Goal: Task Accomplishment & Management: Use online tool/utility

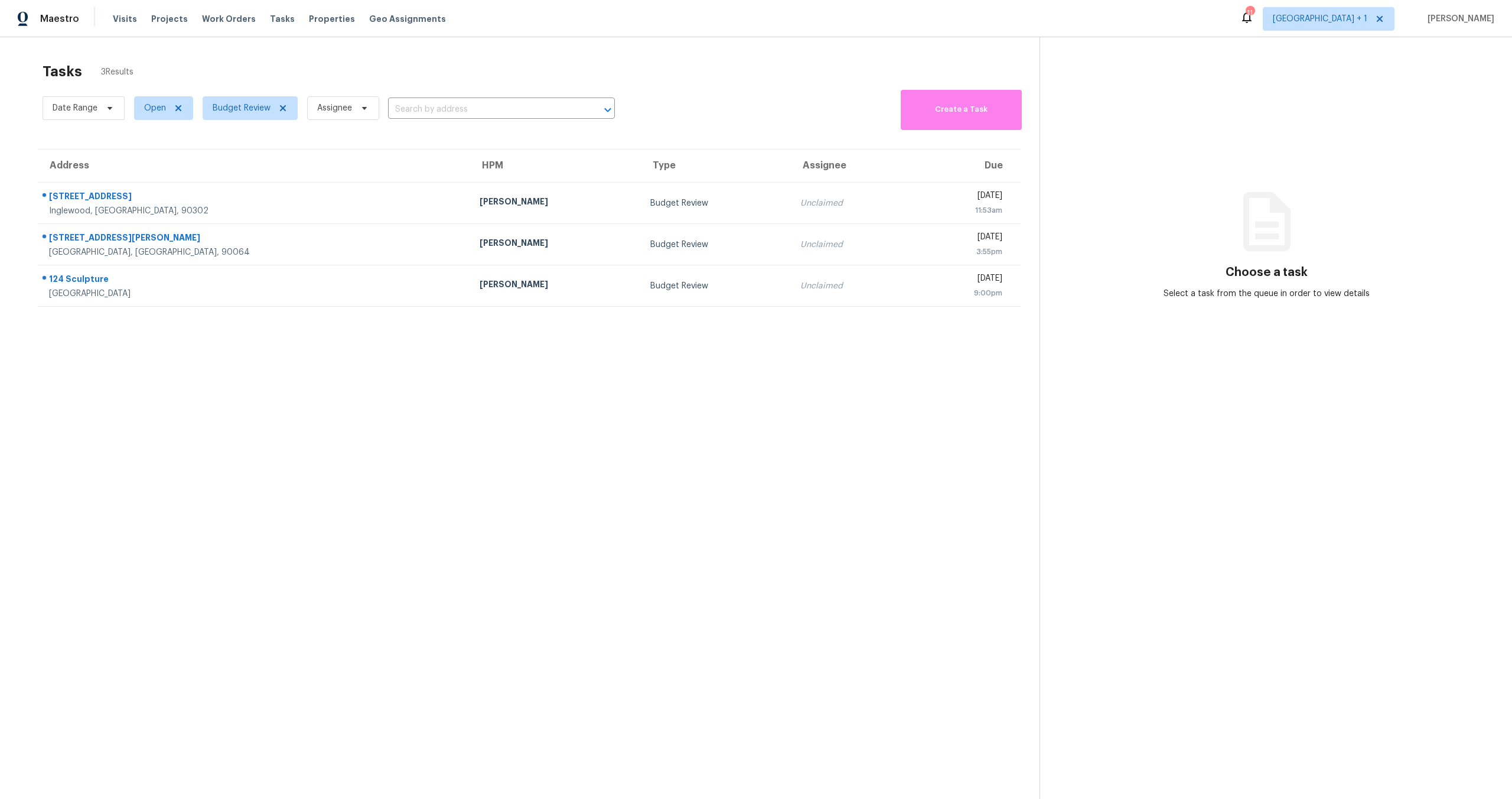
click at [256, 400] on section "Tasks 3 Results Date Range Open Budget Review Assignee ​ Create a Task Address …" at bounding box center [529, 446] width 1020 height 780
click at [710, 92] on div "Date Range Open Budget Review Assignee ​ Create a Task" at bounding box center [541, 108] width 997 height 43
click at [483, 73] on div "Tasks 3 Results" at bounding box center [541, 69] width 997 height 31
click at [495, 63] on div "Tasks 3 Results" at bounding box center [541, 69] width 997 height 31
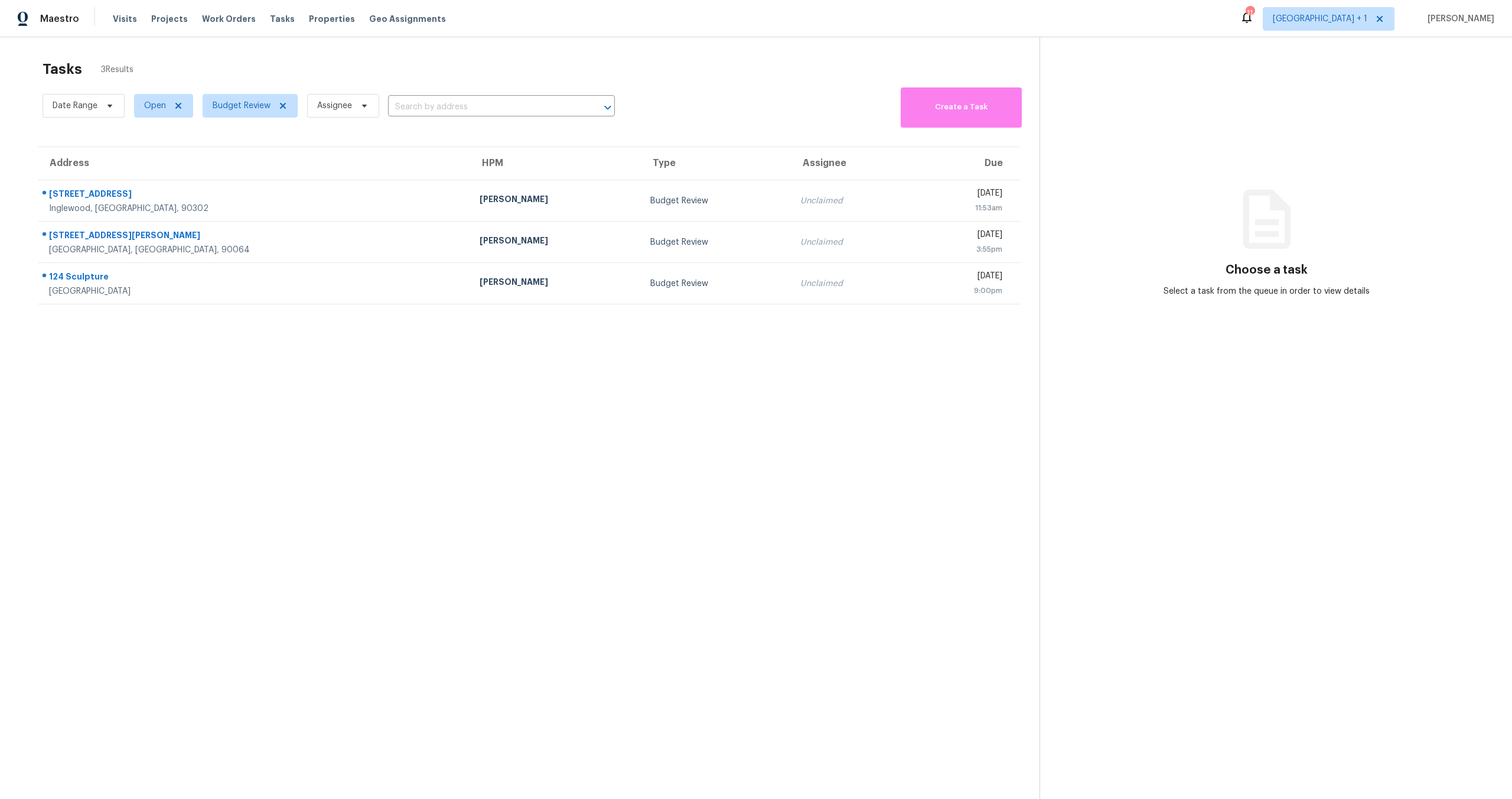
click at [742, 71] on div "Tasks 3 Results" at bounding box center [541, 69] width 997 height 31
click at [381, 610] on section "Tasks 3 Results Date Range Open Budget Review Assignee ​ Create a Task Address …" at bounding box center [529, 443] width 1020 height 780
click at [358, 410] on section "Tasks 3 Results Date Range Open Budget Review Assignee ​ Create a Task Address …" at bounding box center [529, 446] width 1020 height 780
click at [172, 493] on section "Tasks 3 Results Date Range Open Budget Review Assignee ​ Create a Task Address …" at bounding box center [529, 446] width 1020 height 780
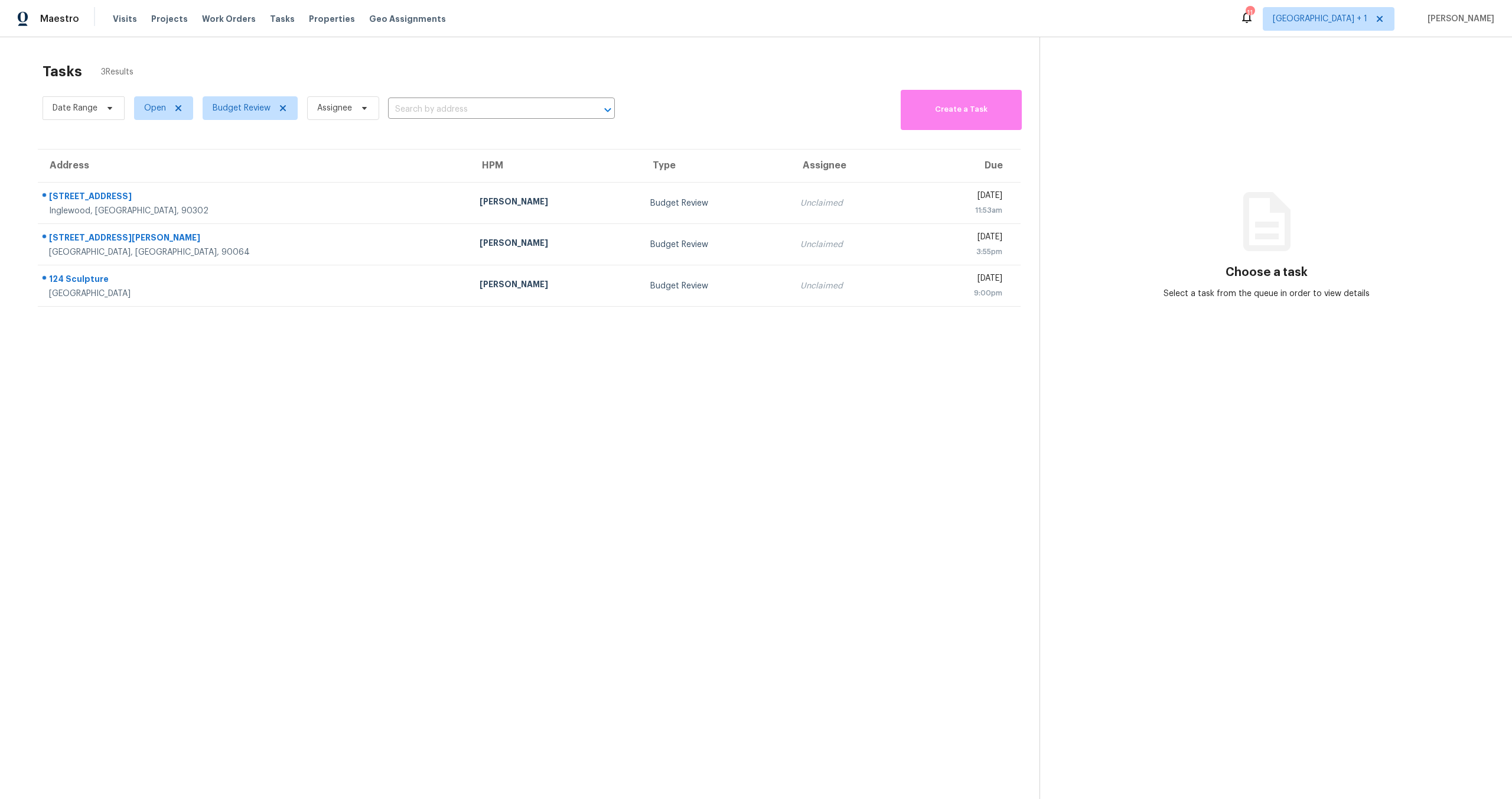
click at [550, 427] on section "Tasks 3 Results Date Range Open Budget Review Assignee ​ Create a Task Address …" at bounding box center [529, 446] width 1020 height 780
click at [467, 392] on section "Tasks 3 Results Date Range Open Budget Review Assignee ​ Create a Task Address …" at bounding box center [529, 446] width 1020 height 780
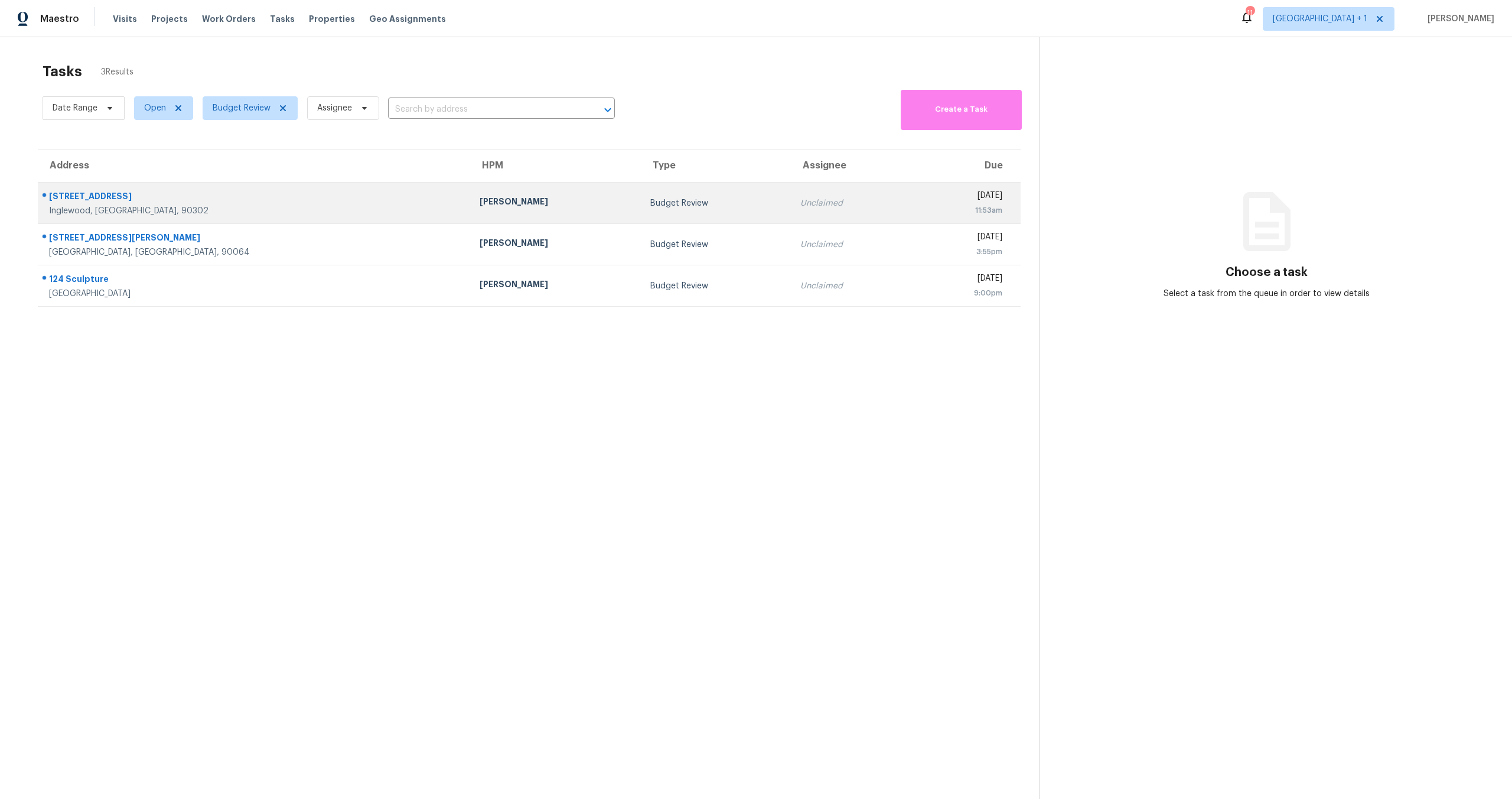
click at [470, 211] on td "[PERSON_NAME]" at bounding box center [555, 202] width 171 height 41
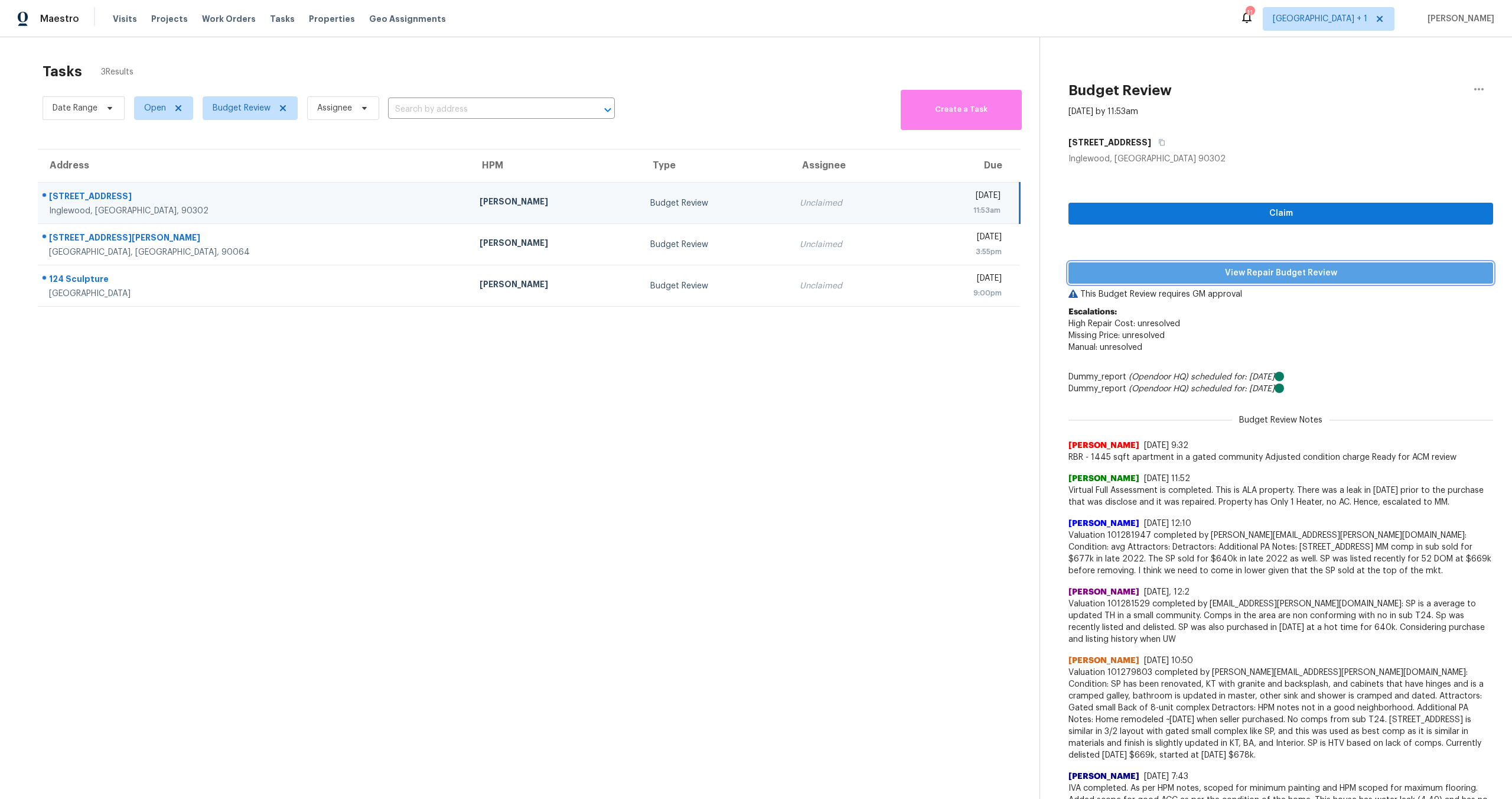
click at [1217, 272] on span "View Repair Budget Review" at bounding box center [1281, 273] width 406 height 14
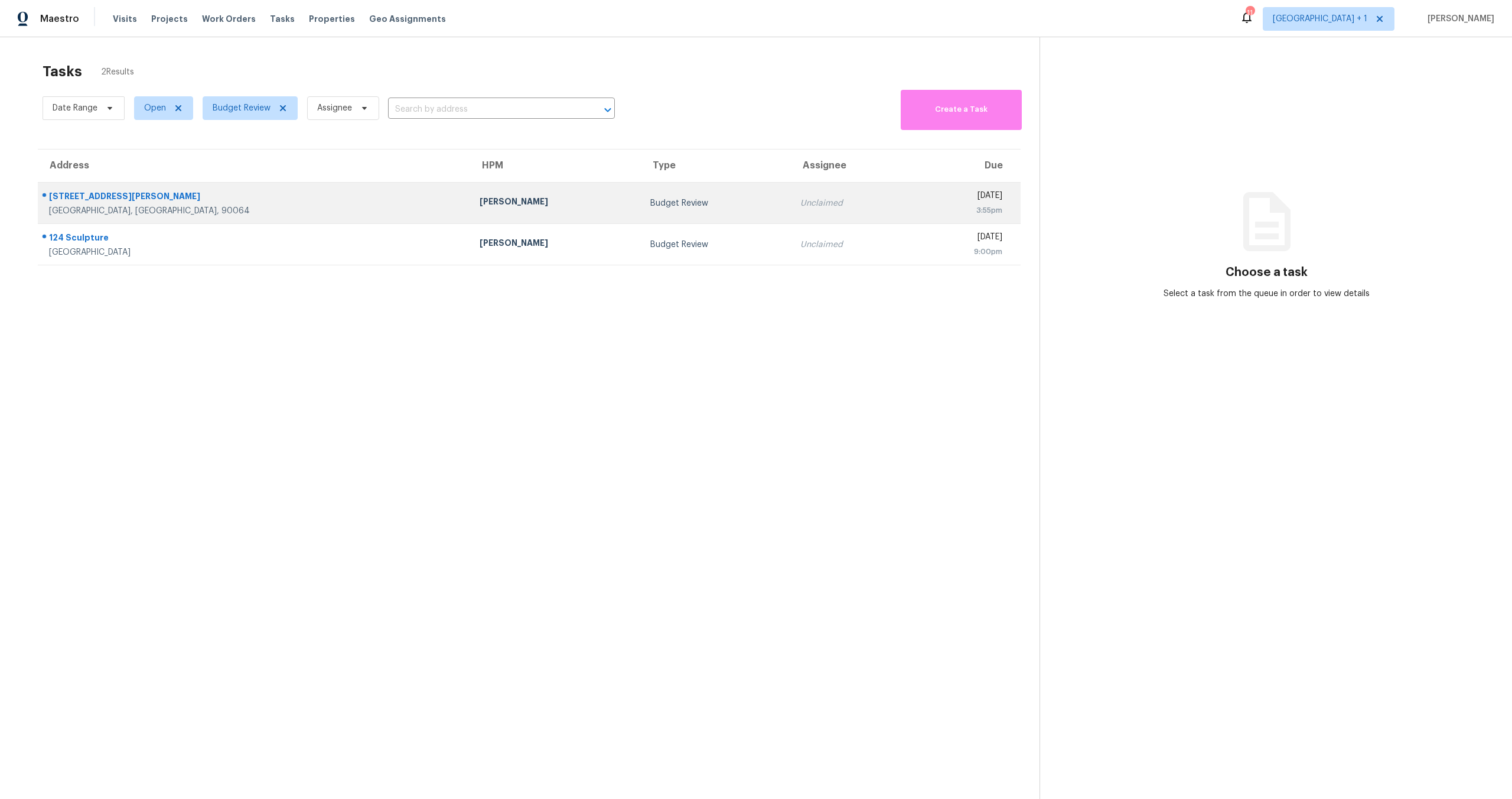
click at [641, 209] on td "Budget Review" at bounding box center [715, 202] width 150 height 41
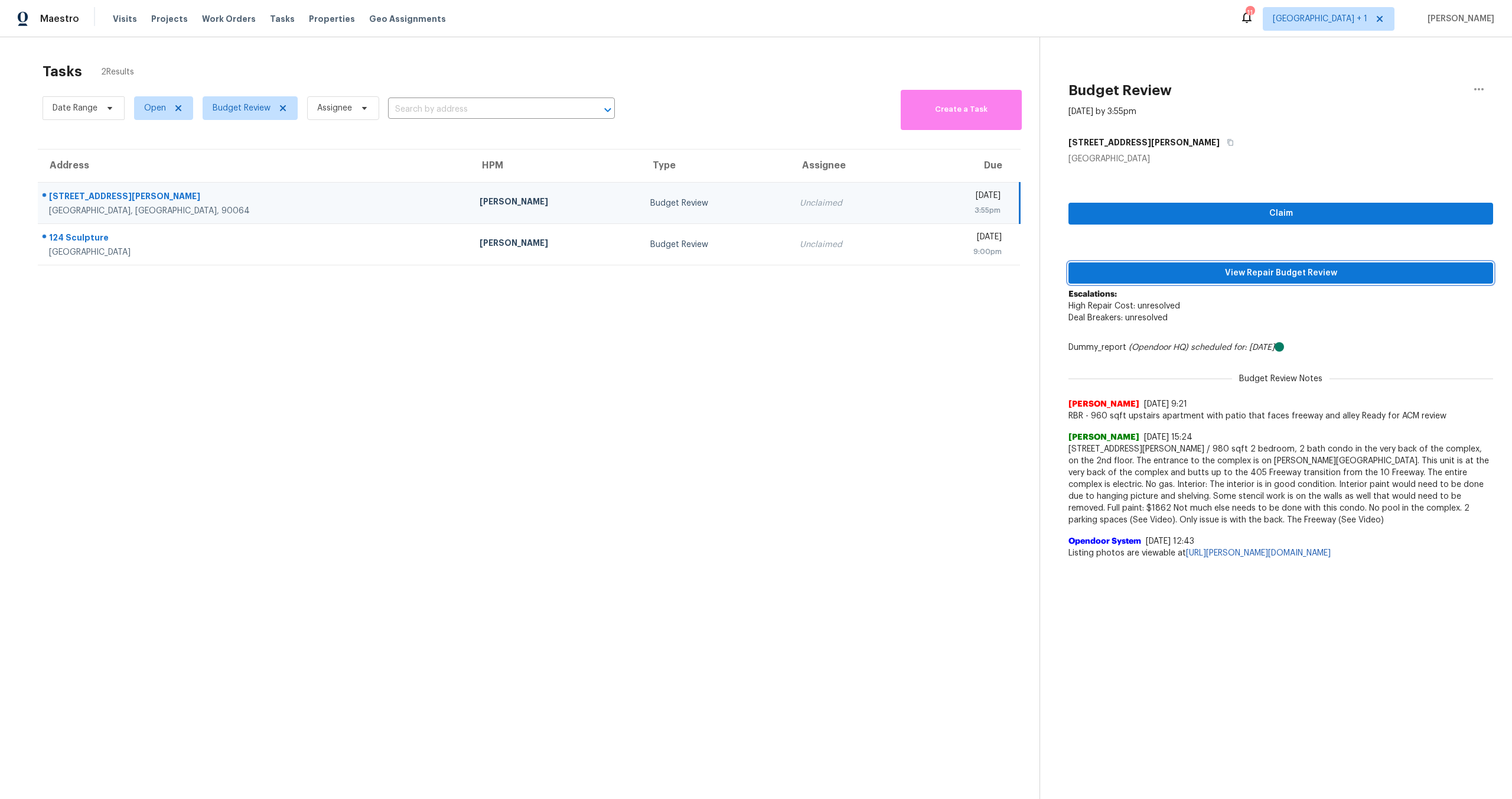
click at [1244, 276] on span "View Repair Budget Review" at bounding box center [1281, 273] width 406 height 14
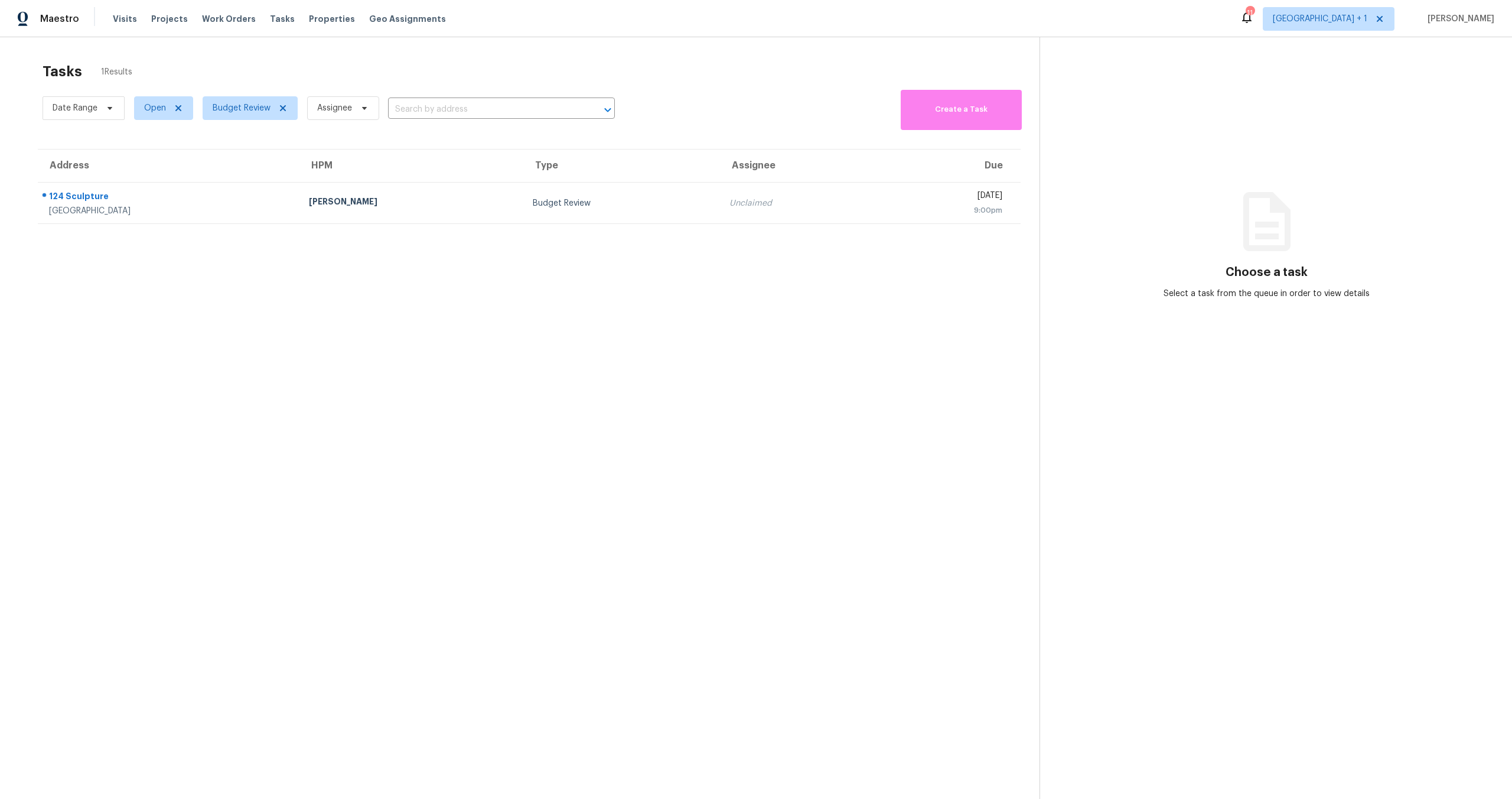
click at [365, 390] on section "Tasks 1 Results Date Range Open Budget Review Assignee ​ Create a Task Address …" at bounding box center [529, 446] width 1020 height 780
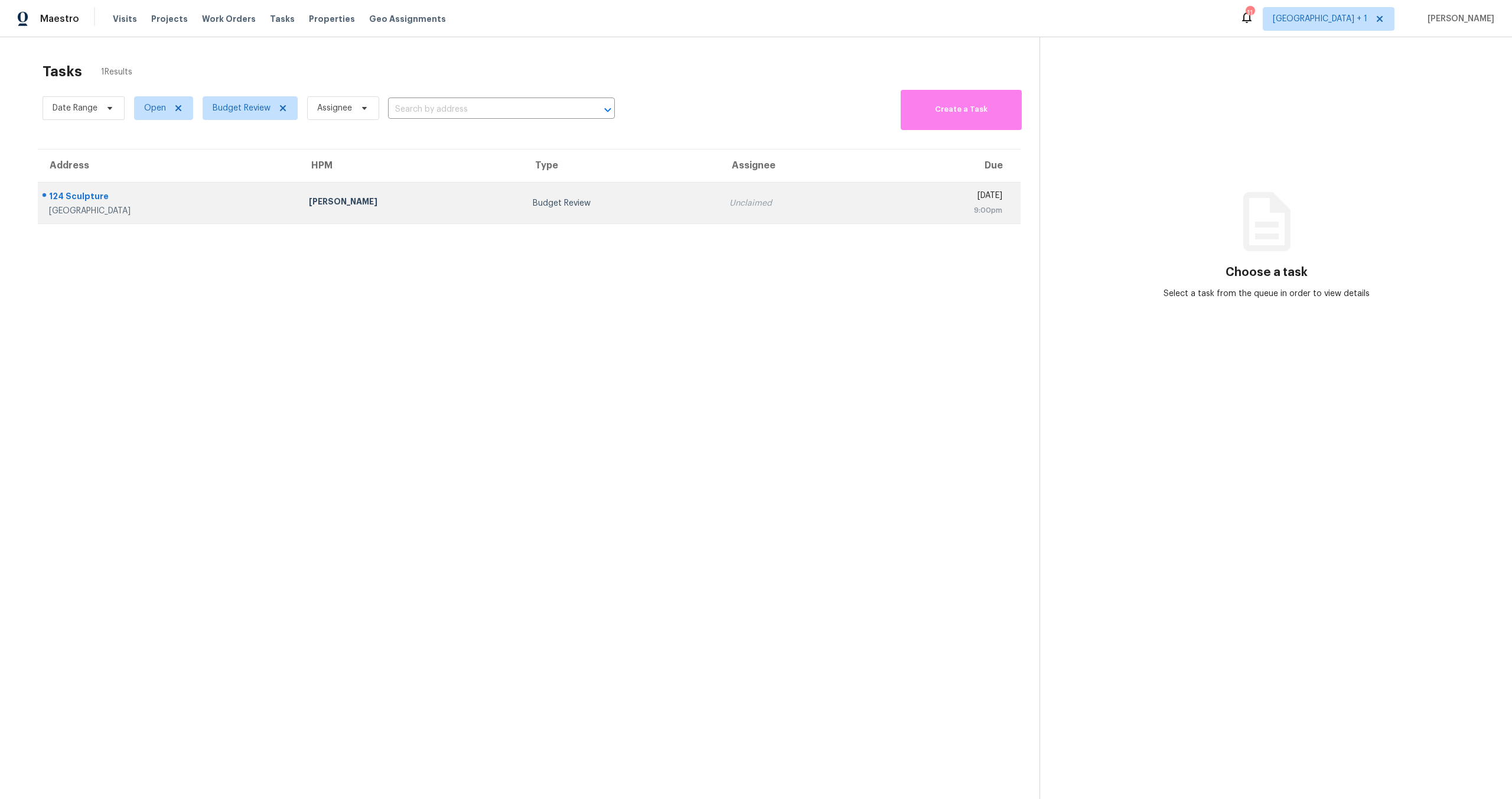
click at [186, 212] on div "[GEOGRAPHIC_DATA]" at bounding box center [169, 211] width 241 height 11
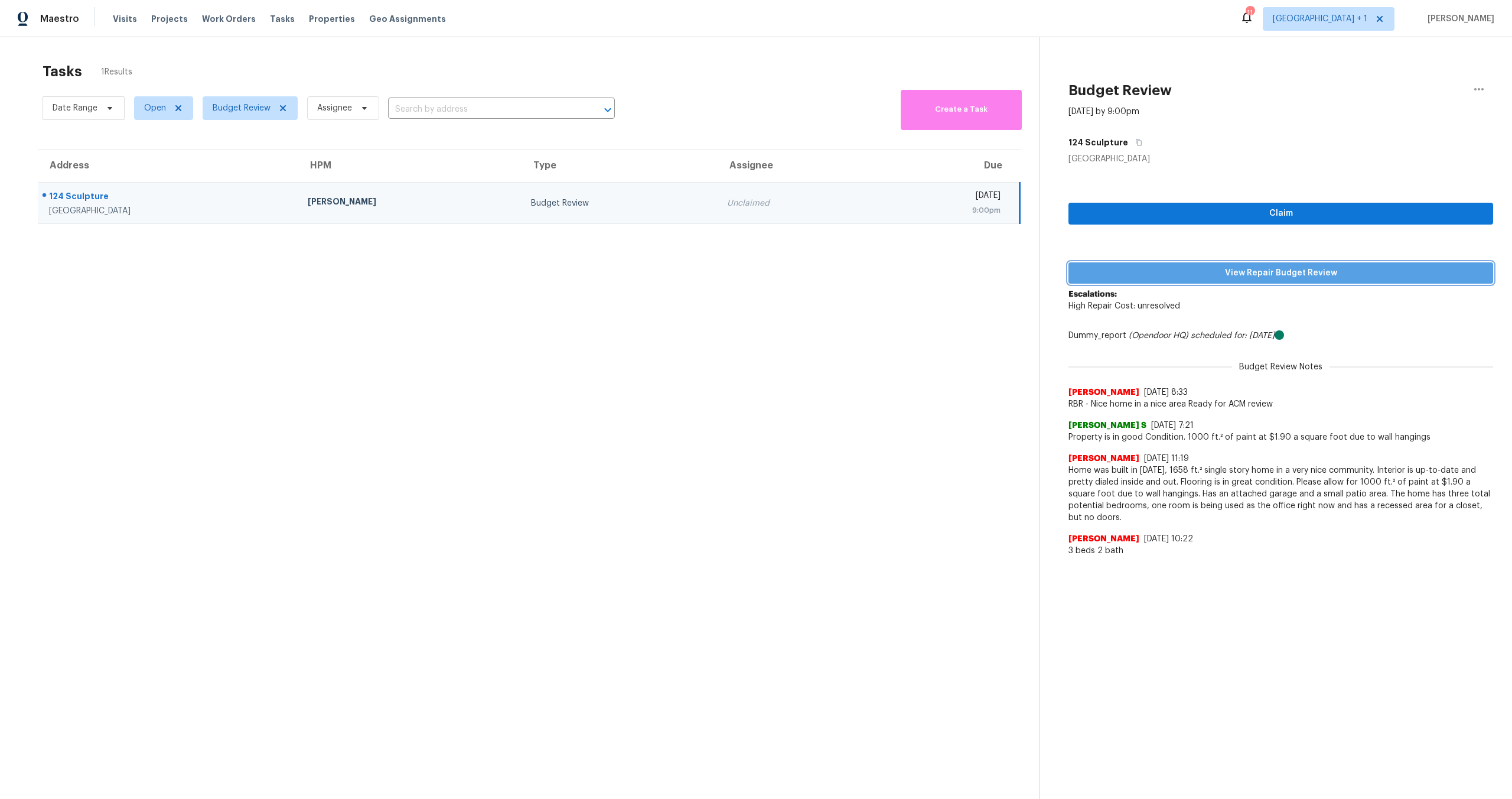
click at [1270, 269] on span "View Repair Budget Review" at bounding box center [1281, 273] width 406 height 14
